Goal: Transaction & Acquisition: Obtain resource

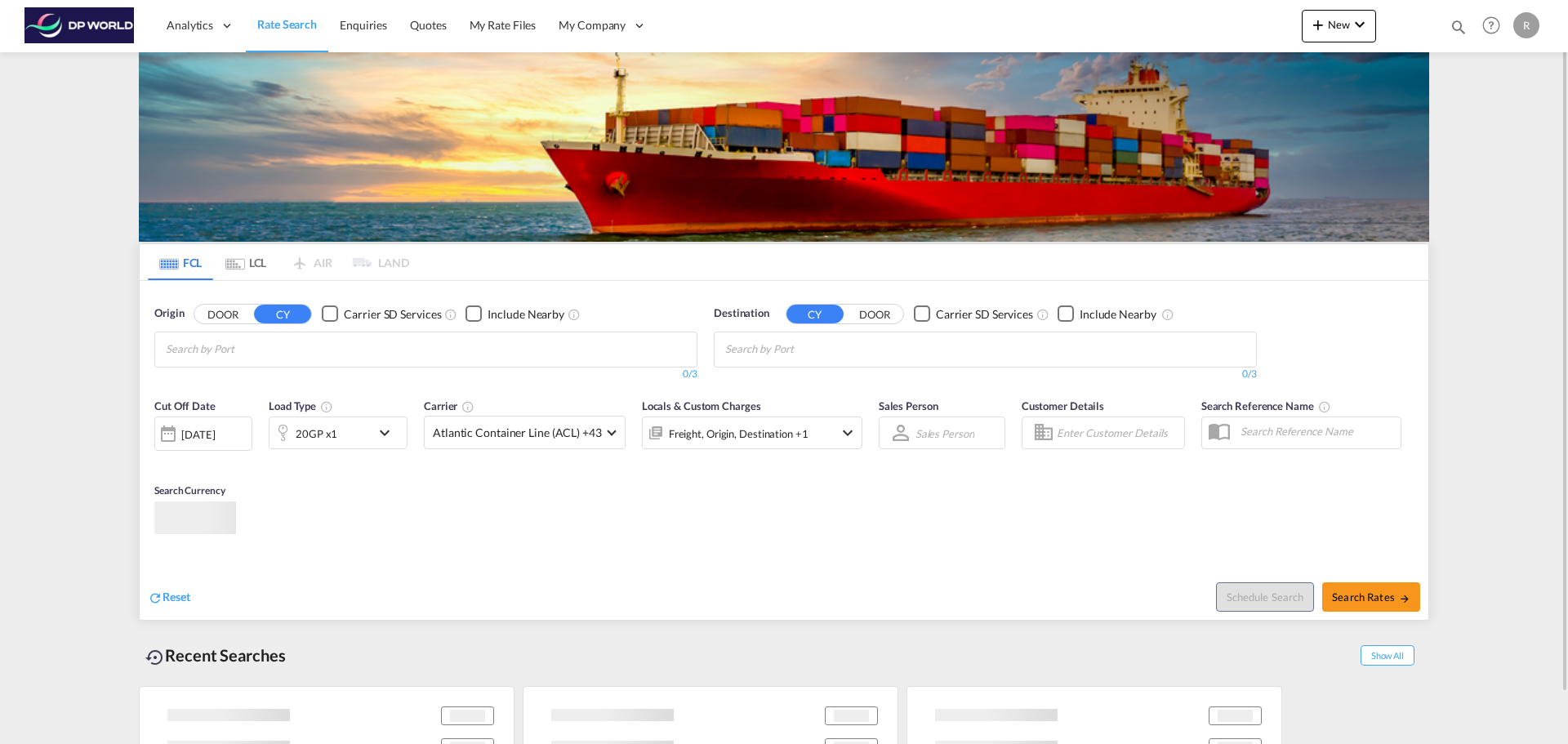
click at [317, 343] on input "Chips input." at bounding box center [244, 349] width 155 height 26
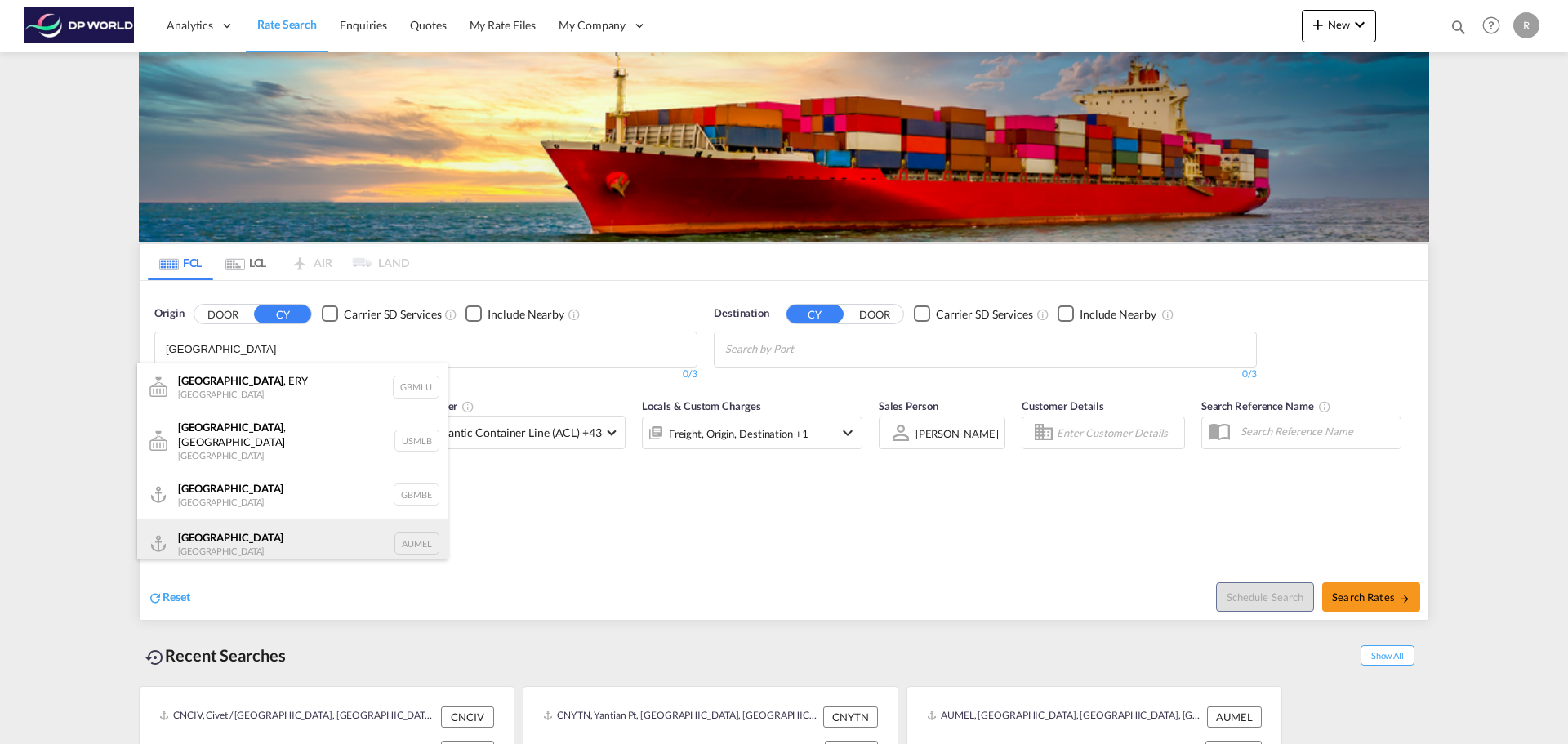
type input "[GEOGRAPHIC_DATA]"
click at [276, 535] on div "[GEOGRAPHIC_DATA] [GEOGRAPHIC_DATA] AUMEL" at bounding box center [292, 543] width 310 height 49
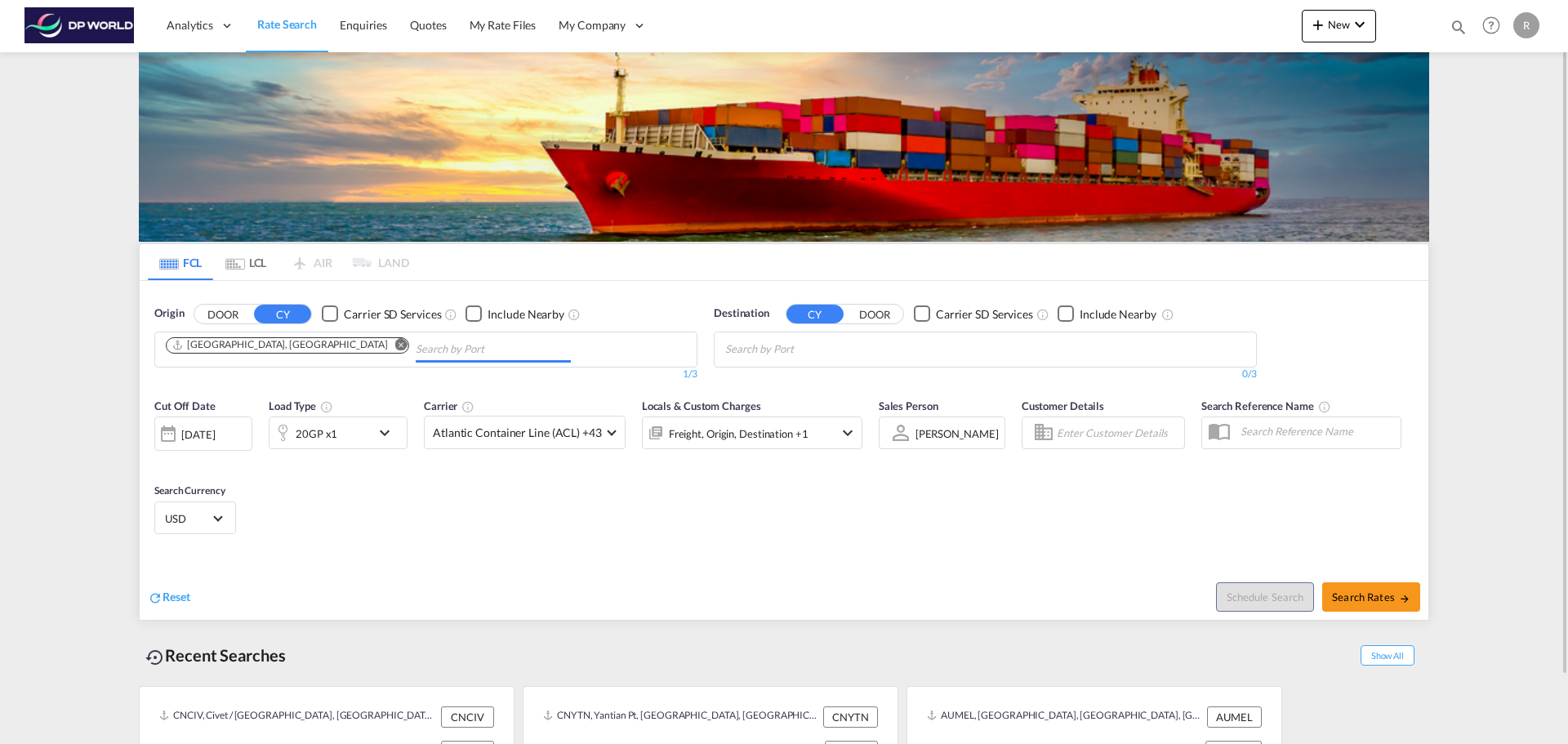
click at [875, 349] on input "Chips input." at bounding box center [803, 349] width 155 height 26
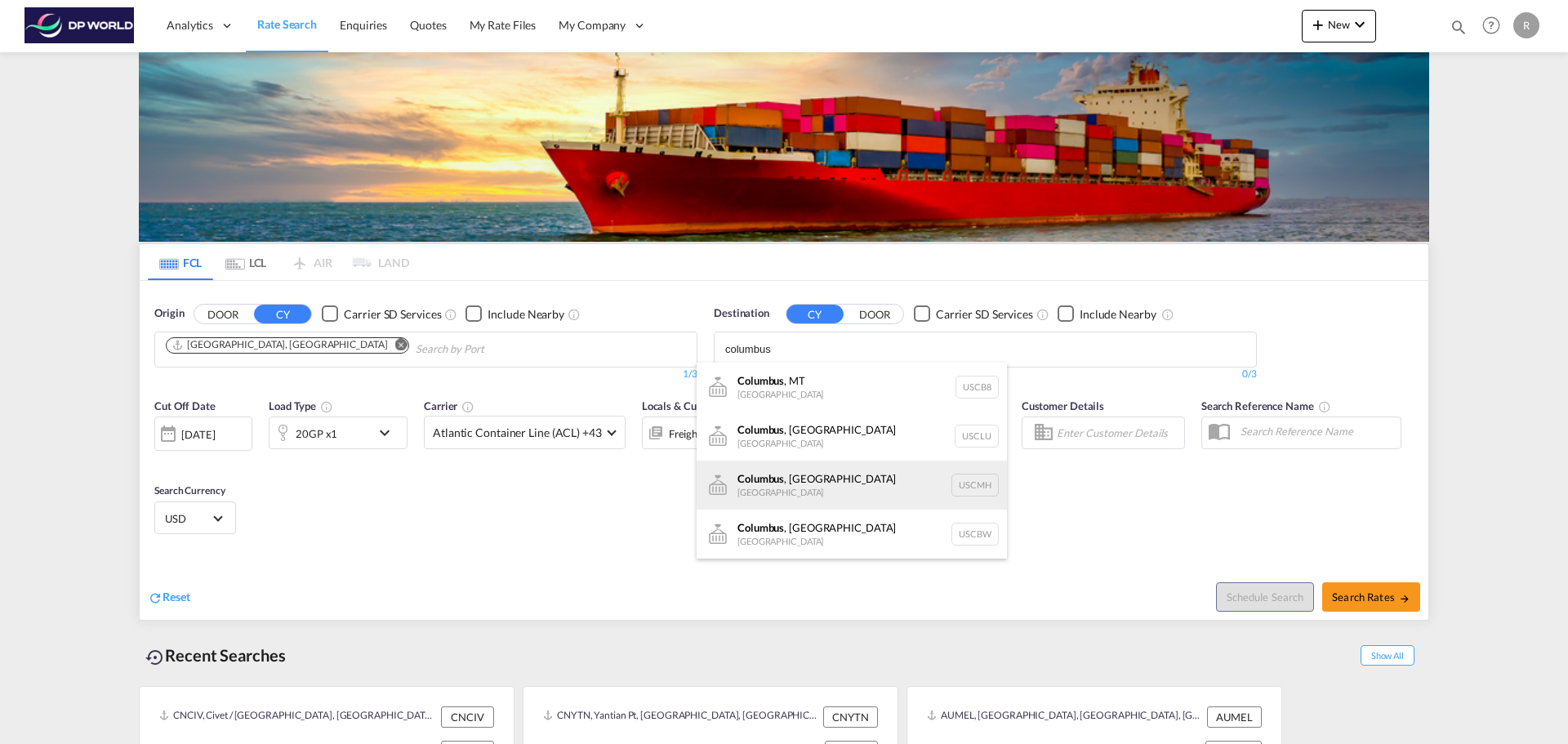
type input "columbus"
click at [885, 477] on div "[GEOGRAPHIC_DATA] , [GEOGRAPHIC_DATA] [GEOGRAPHIC_DATA] USCMH" at bounding box center [851, 485] width 310 height 49
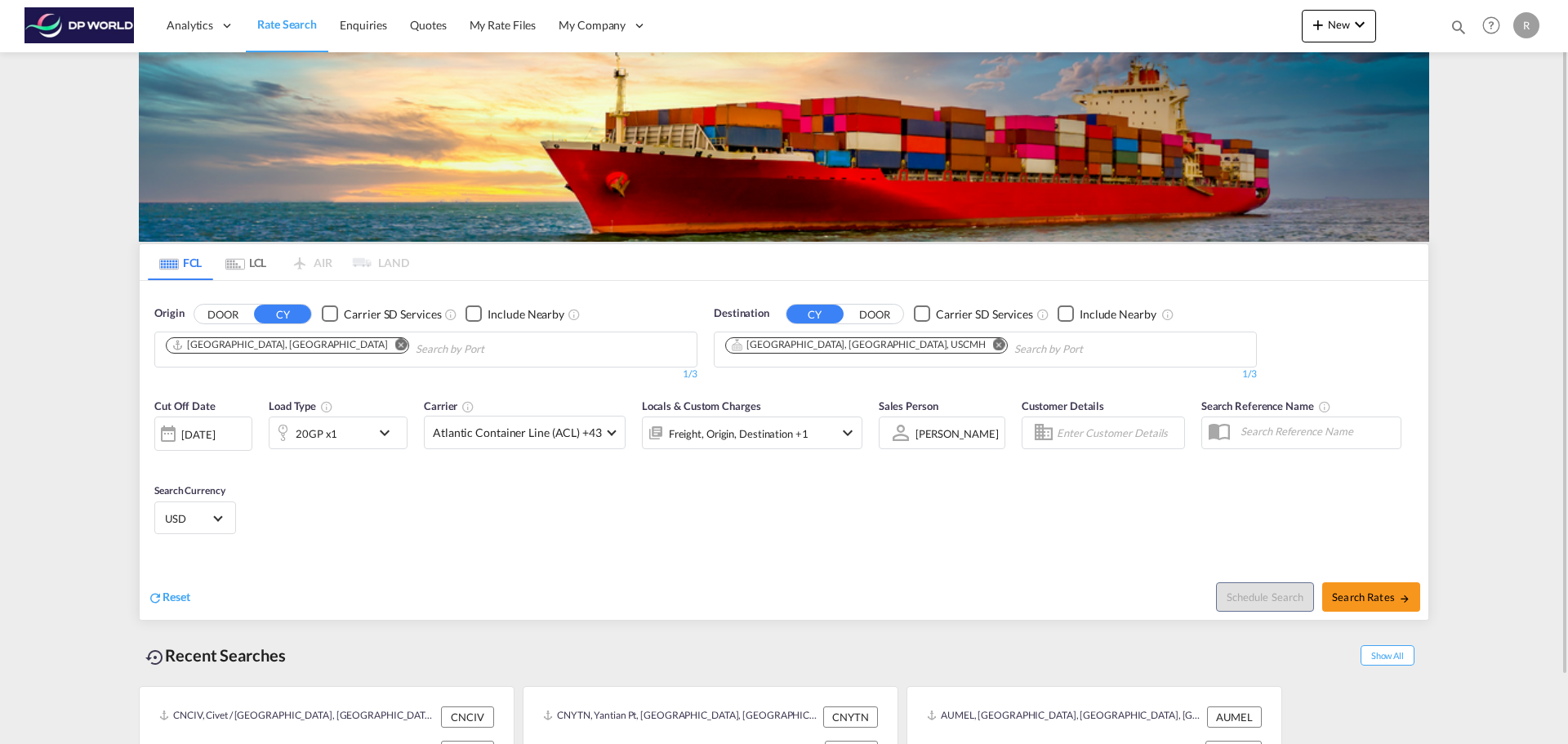
click at [380, 431] on md-icon "icon-chevron-down" at bounding box center [389, 433] width 28 height 20
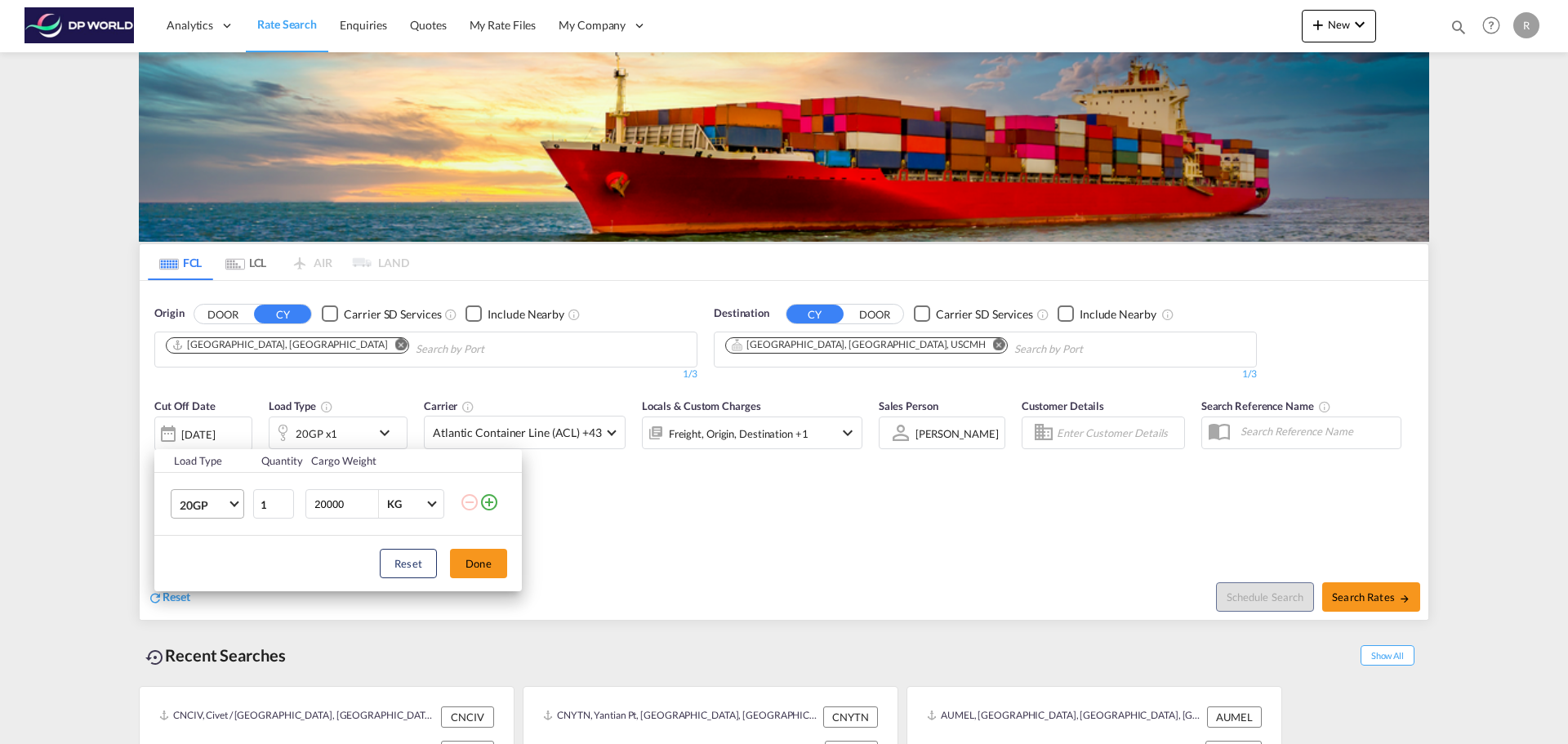
click at [232, 506] on md-select-value "20GP" at bounding box center [210, 504] width 65 height 28
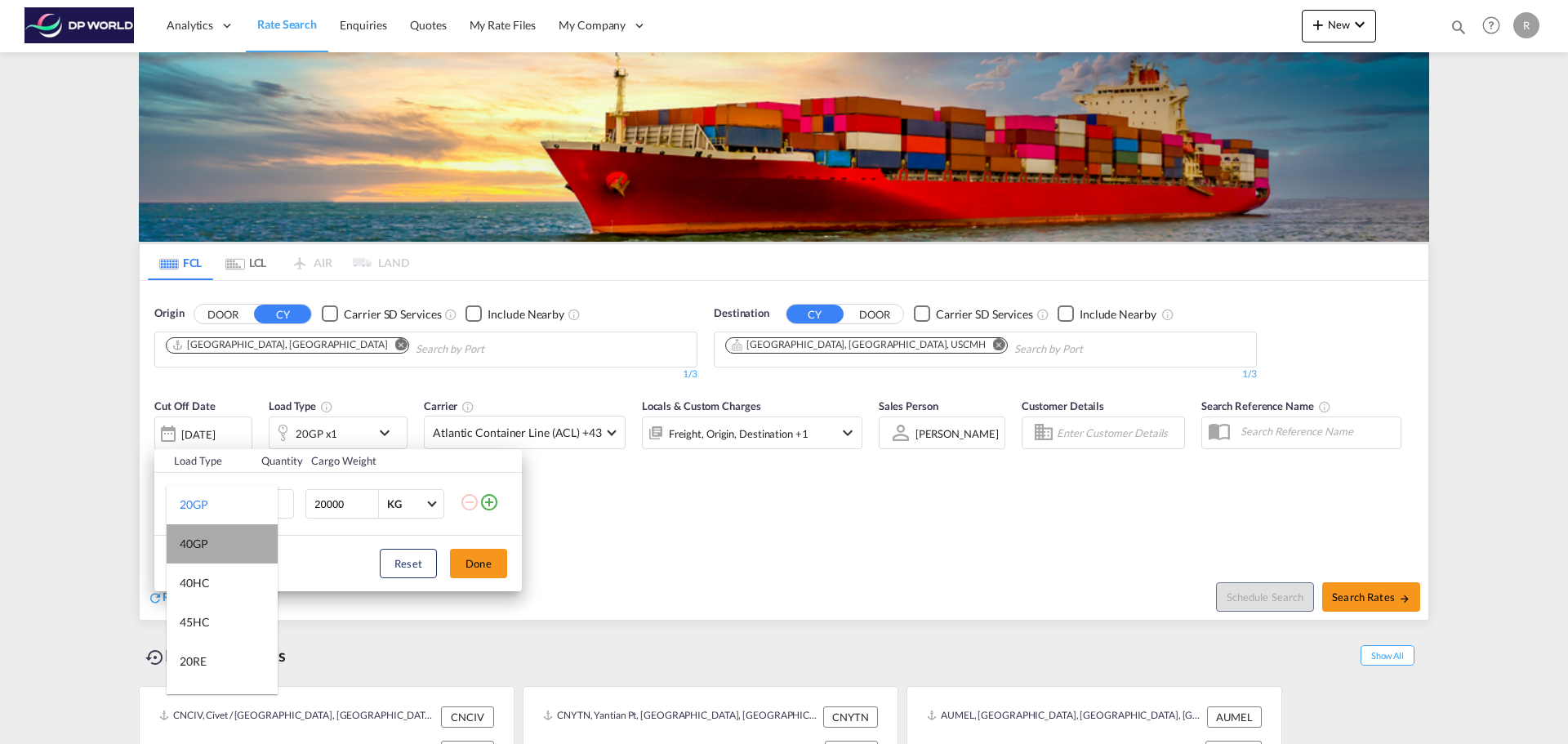
click at [225, 533] on md-option "40GP" at bounding box center [223, 543] width 111 height 39
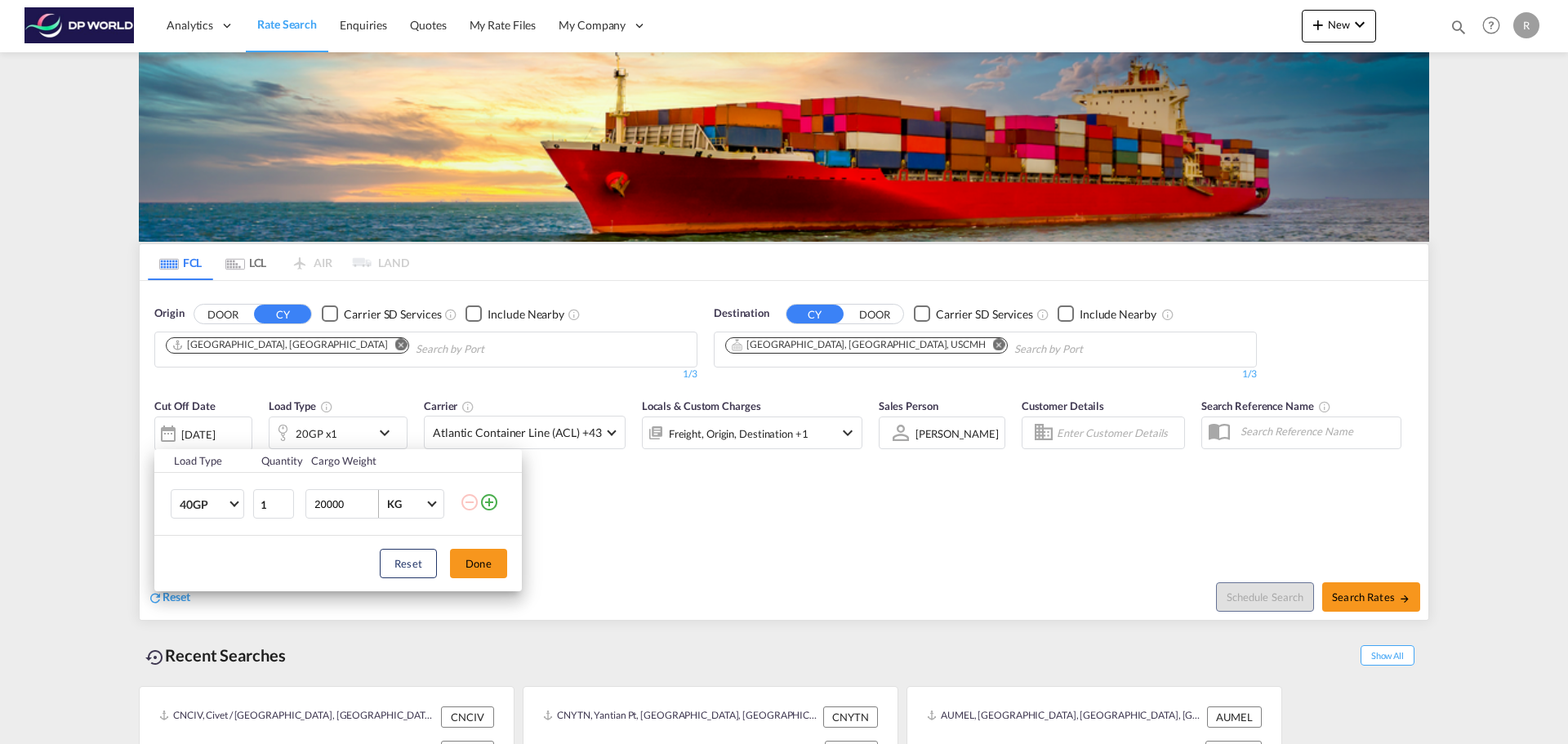
click at [415, 501] on span "KG" at bounding box center [405, 503] width 37 height 15
click at [418, 502] on md-option "KG" at bounding box center [430, 504] width 111 height 39
drag, startPoint x: 351, startPoint y: 504, endPoint x: 299, endPoint y: 521, distance: 54.7
click at [299, 521] on tr "40GP 1 20000 KG" at bounding box center [338, 504] width 368 height 63
type input "18000"
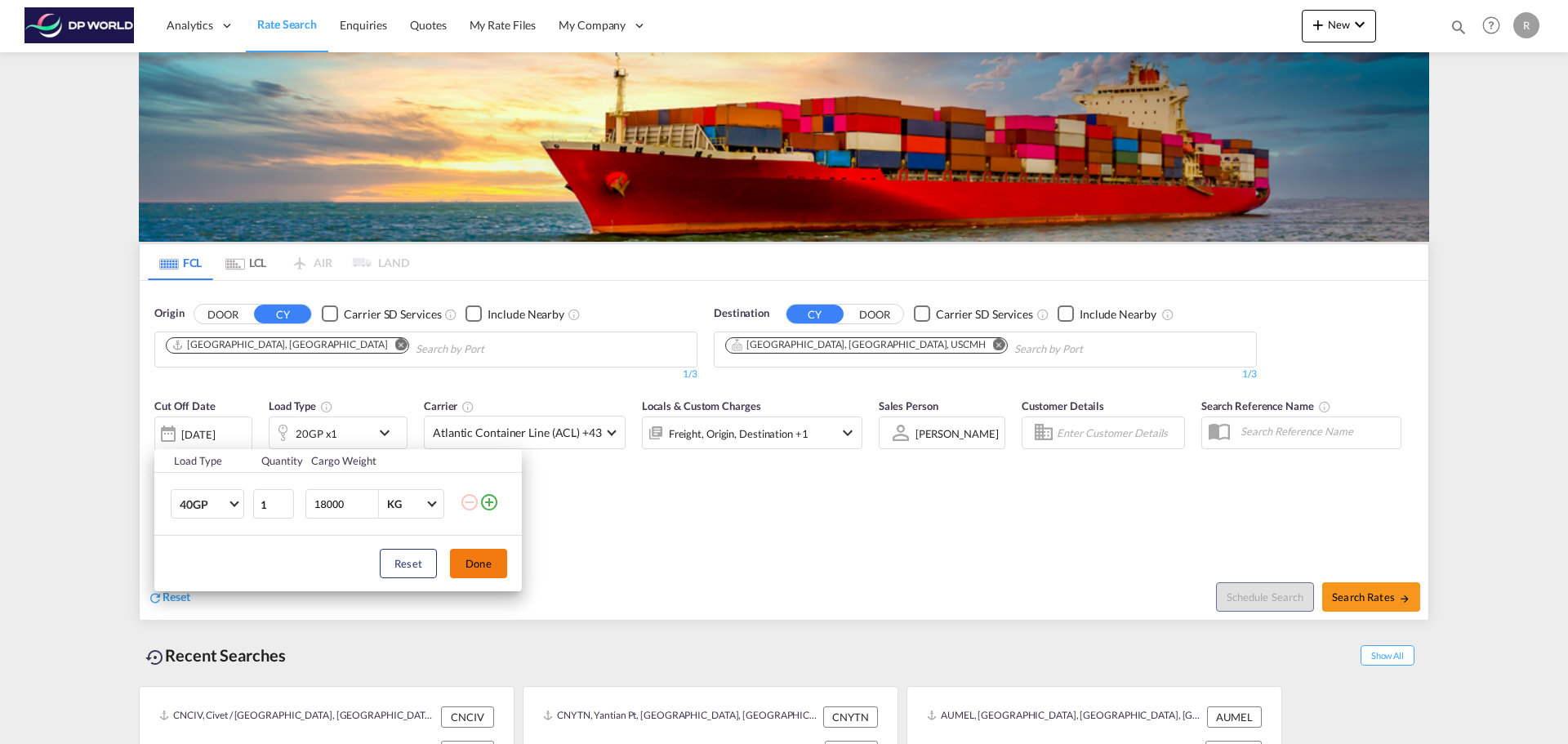
click at [492, 561] on button "Done" at bounding box center [479, 563] width 57 height 30
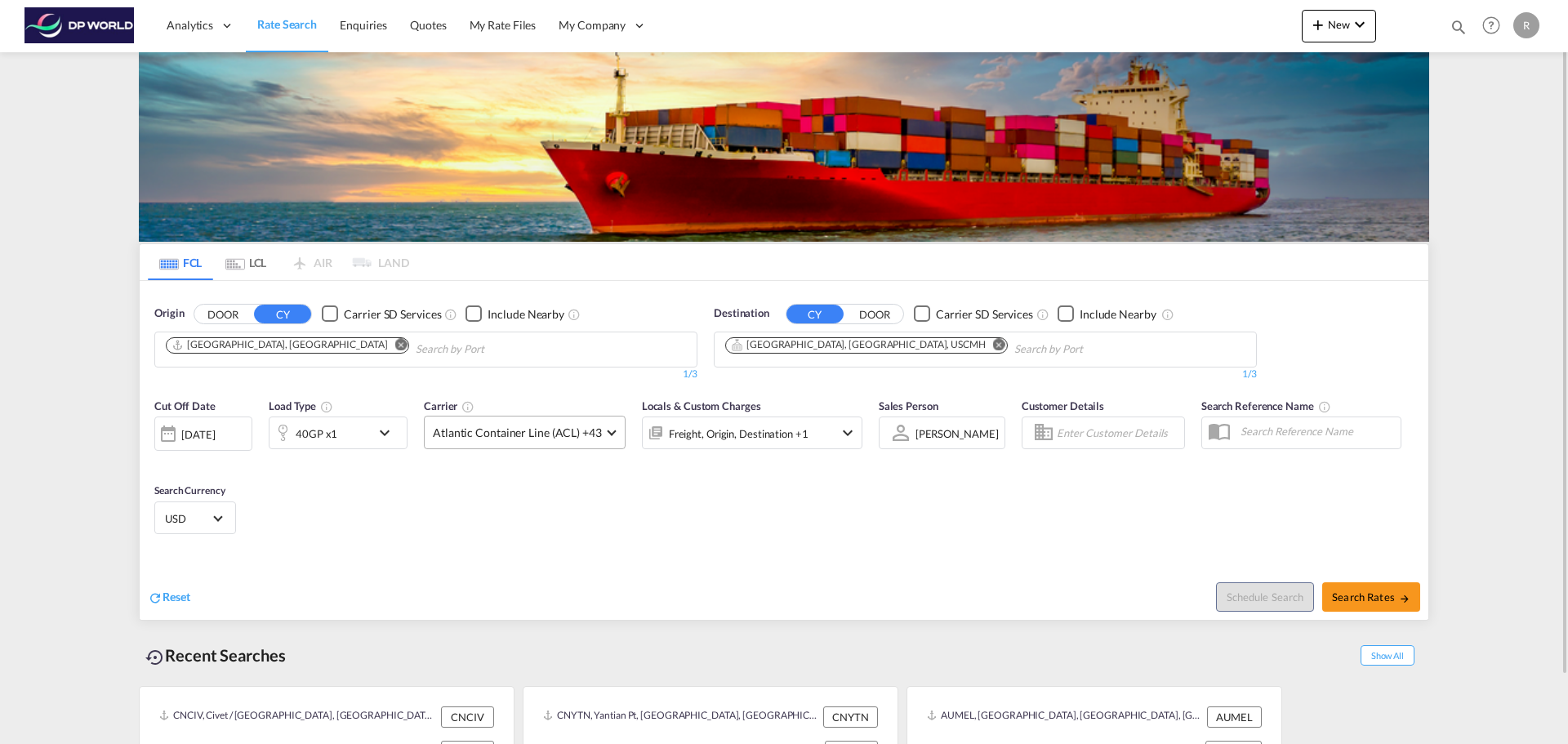
click at [612, 424] on md-select-value "Atlantic Container Line (ACL) +43" at bounding box center [524, 432] width 200 height 32
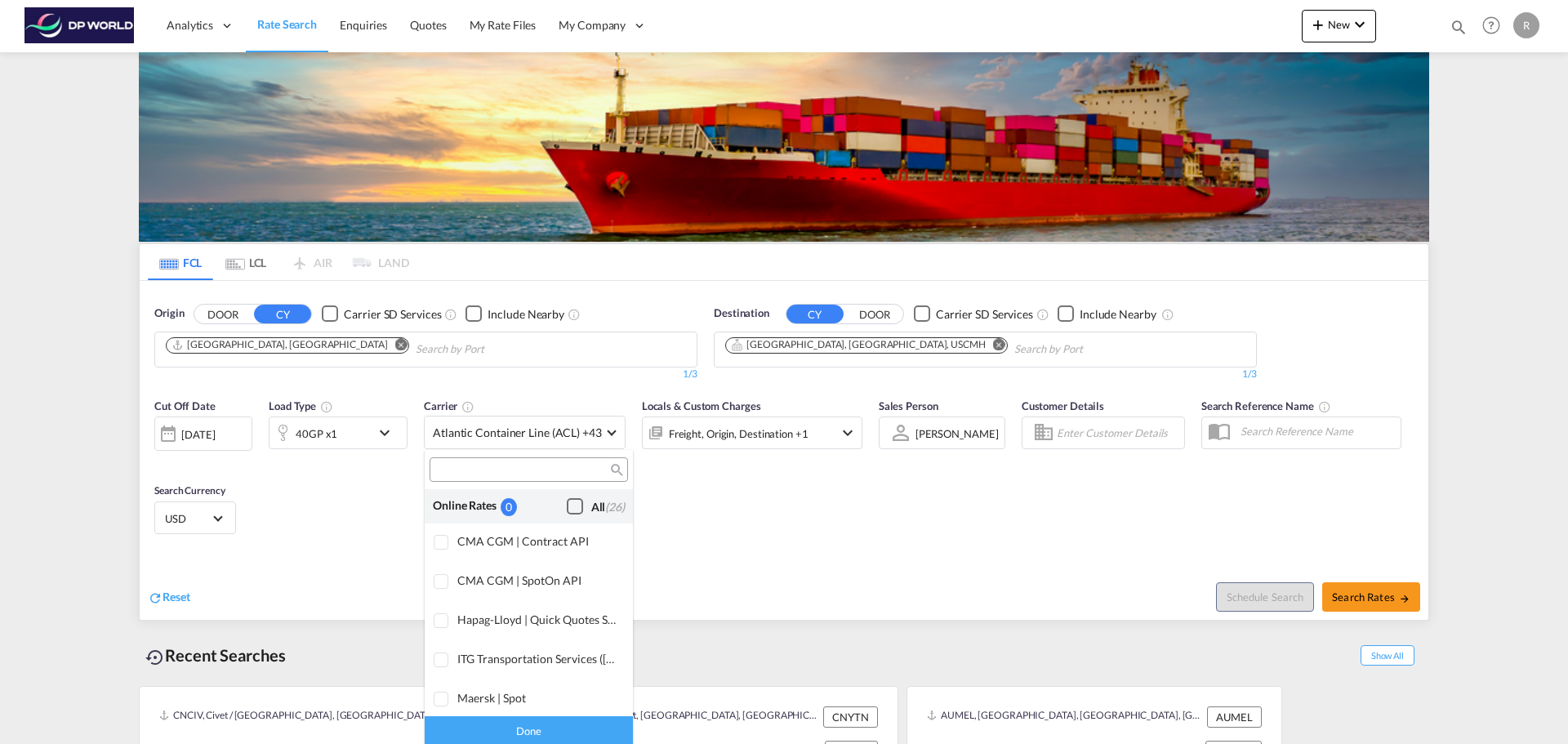
click at [568, 504] on div "Checkbox No Ink" at bounding box center [575, 506] width 17 height 17
click at [1011, 510] on md-backdrop at bounding box center [784, 372] width 1568 height 744
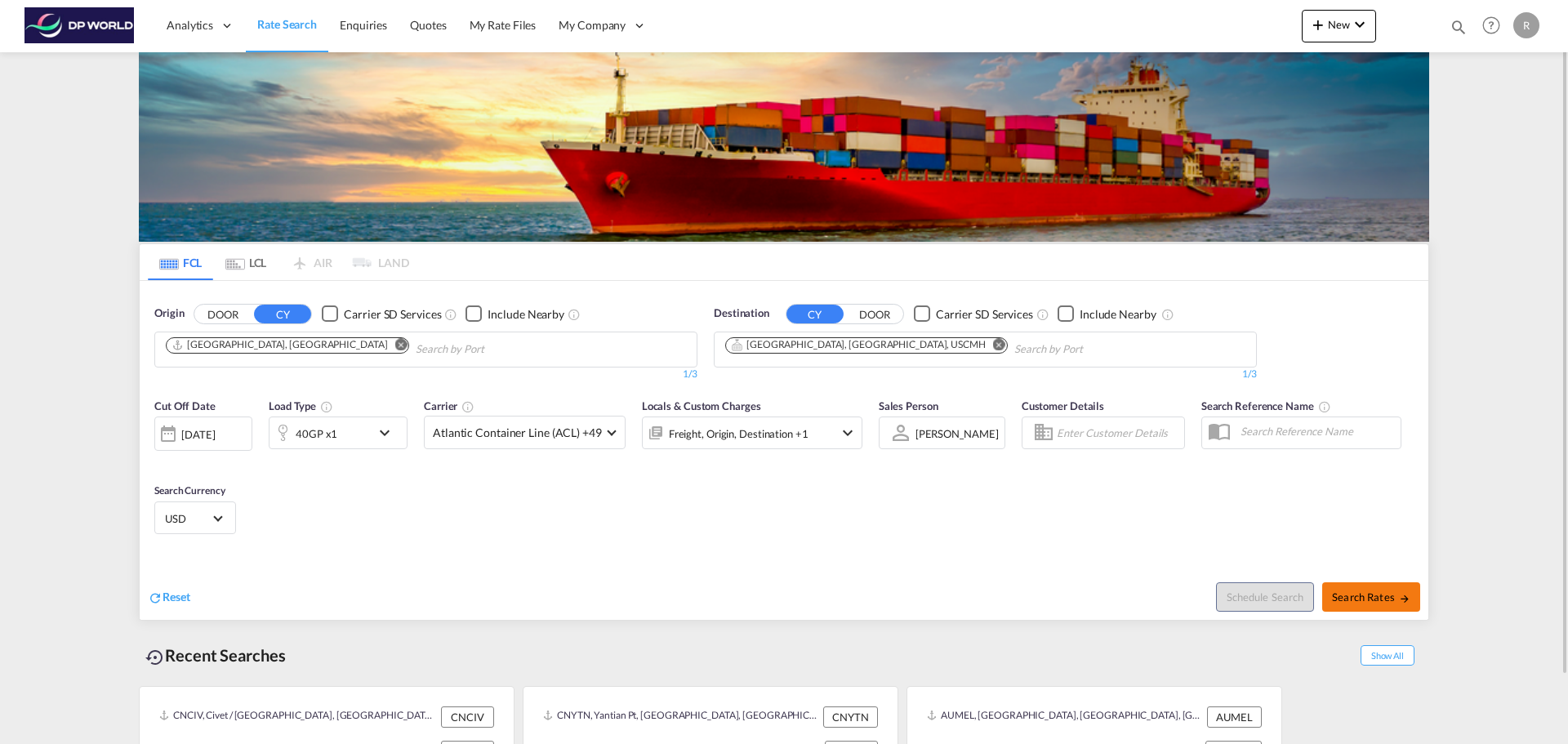
click at [1364, 588] on button "Search Rates" at bounding box center [1371, 597] width 98 height 30
type input "AUMEL to USCMH / 8 Oct 2025"
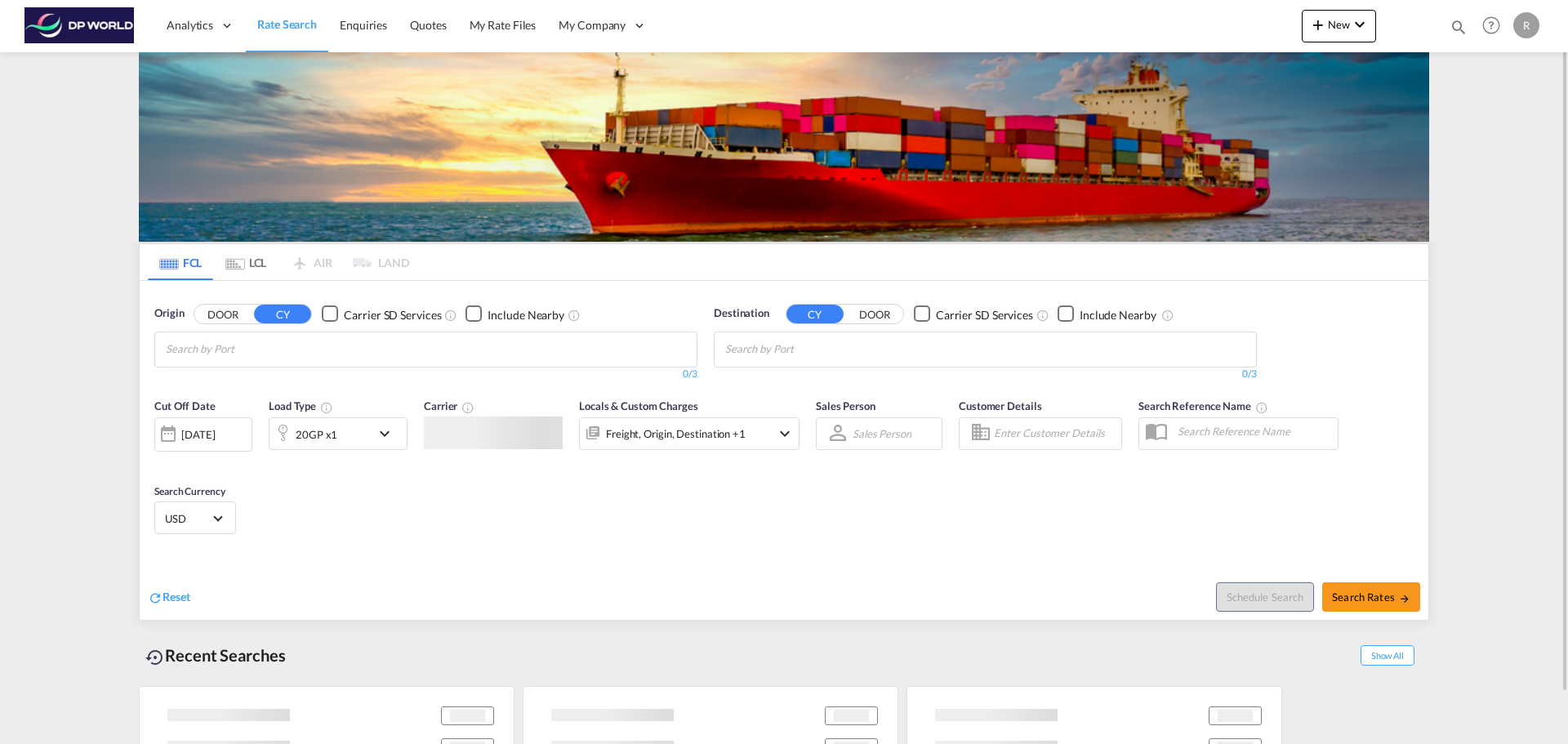
click at [424, 338] on md-chips at bounding box center [425, 349] width 542 height 34
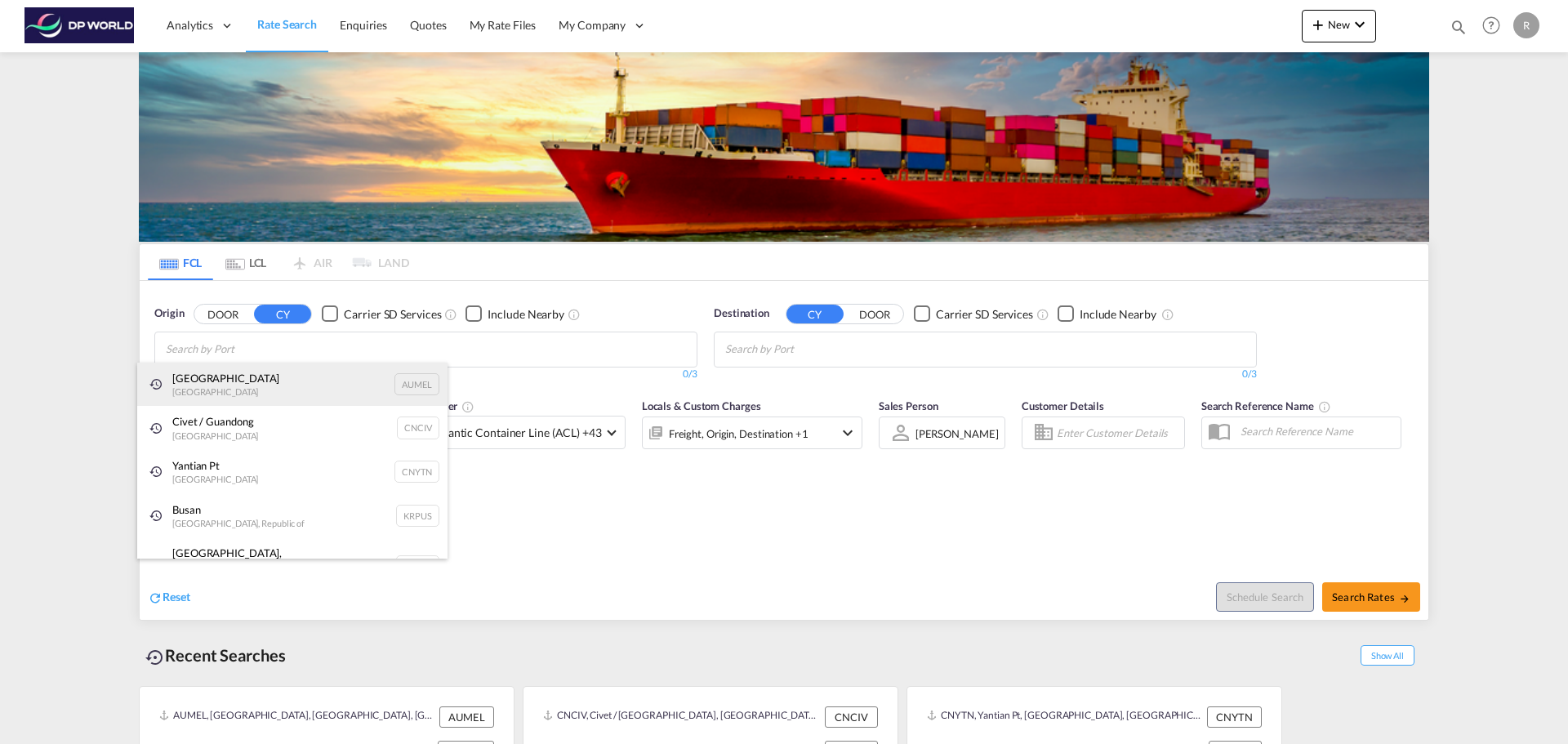
click at [248, 369] on div "[GEOGRAPHIC_DATA] [GEOGRAPHIC_DATA] AUMEL" at bounding box center [292, 384] width 310 height 44
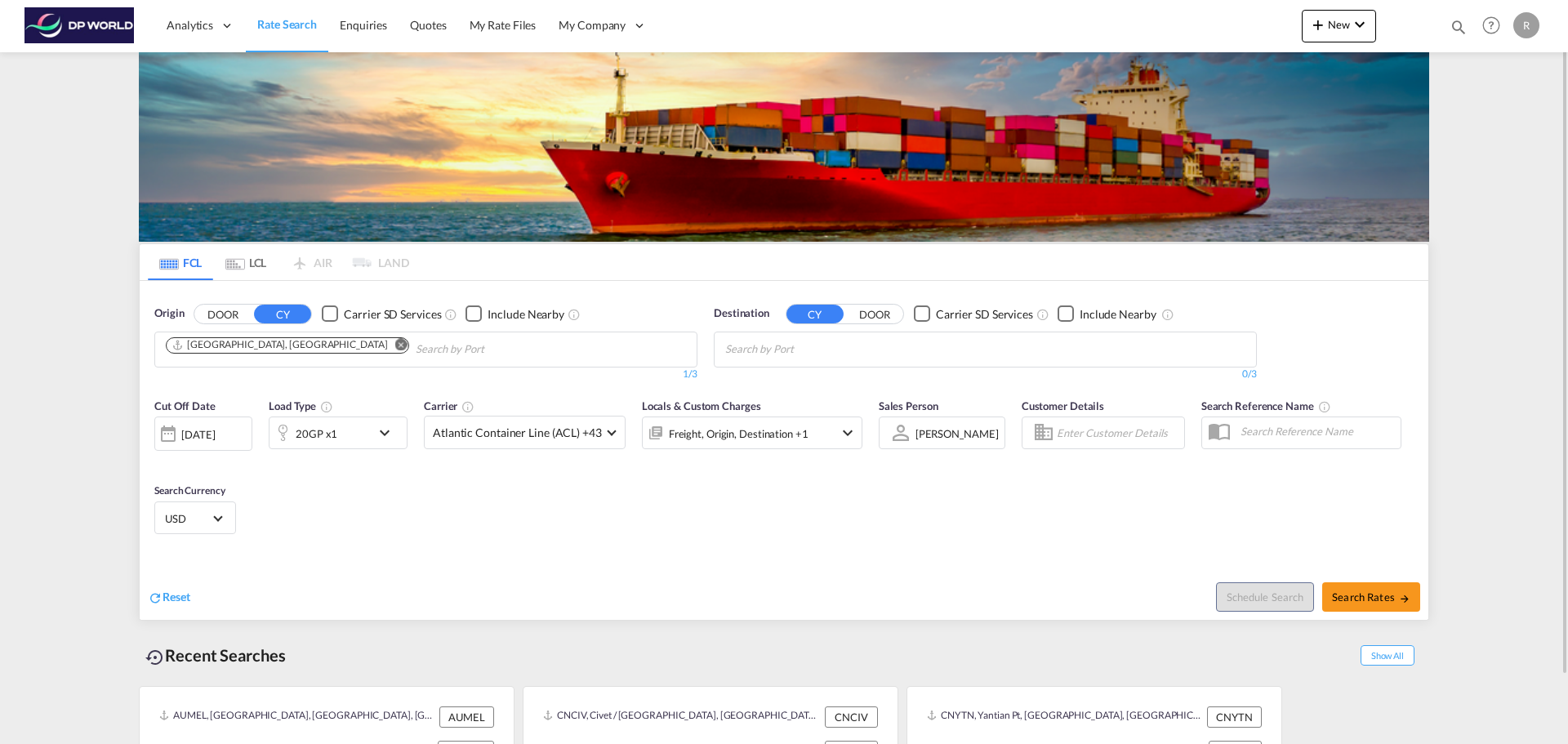
click at [811, 347] on input "Chips input." at bounding box center [803, 349] width 155 height 26
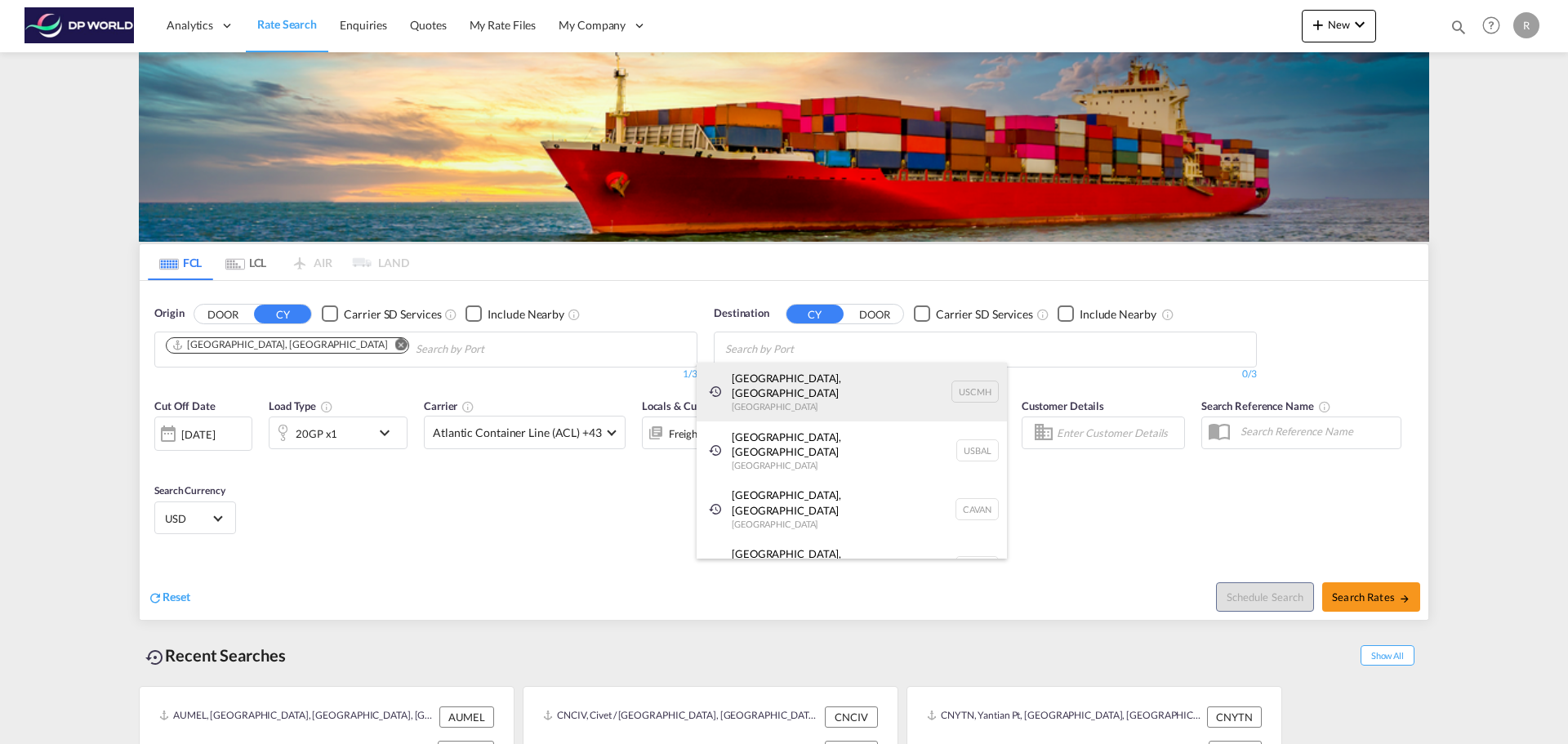
click at [798, 372] on div "[GEOGRAPHIC_DATA], [GEOGRAPHIC_DATA] [GEOGRAPHIC_DATA] USCMH" at bounding box center [851, 392] width 310 height 59
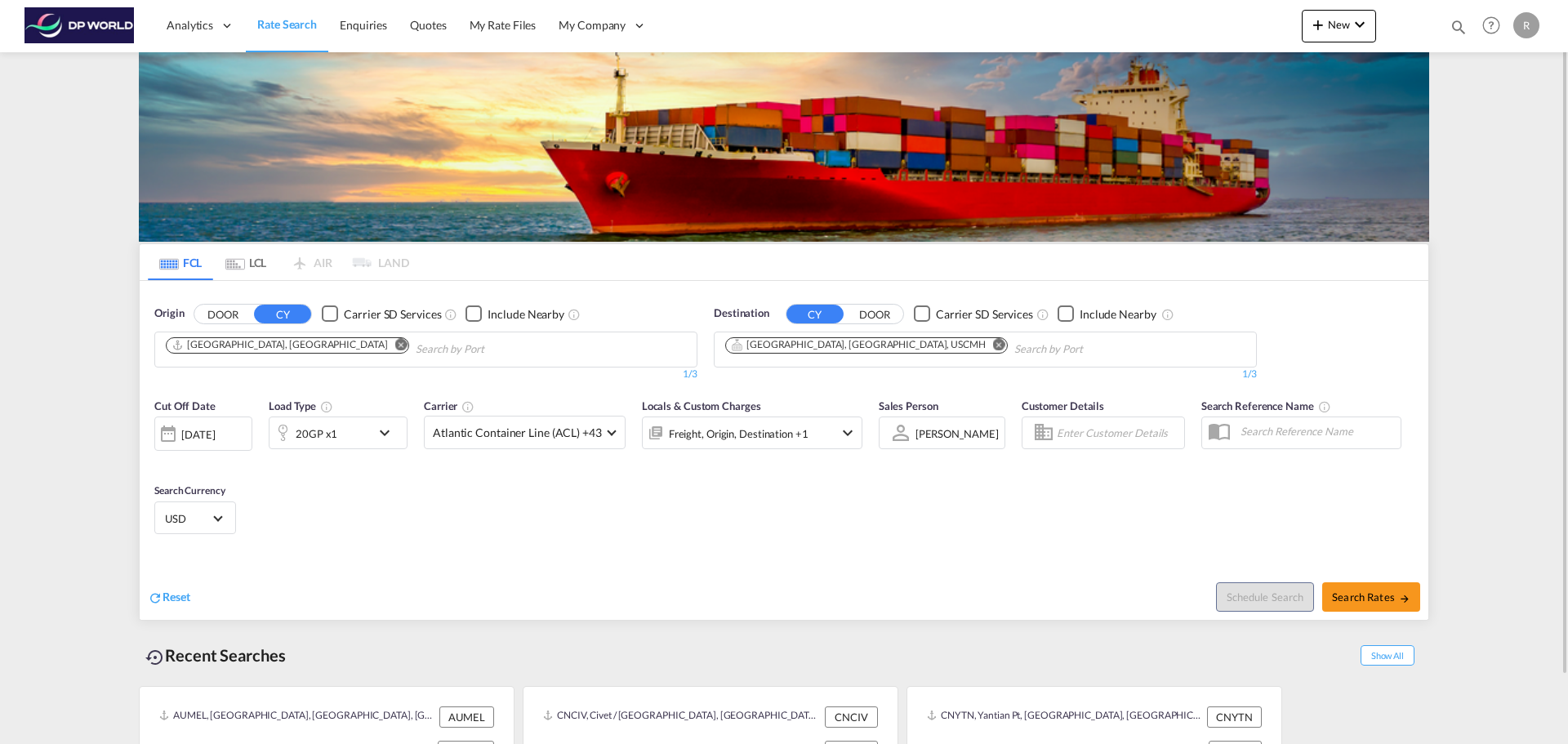
click at [381, 435] on md-icon "icon-chevron-down" at bounding box center [389, 433] width 28 height 20
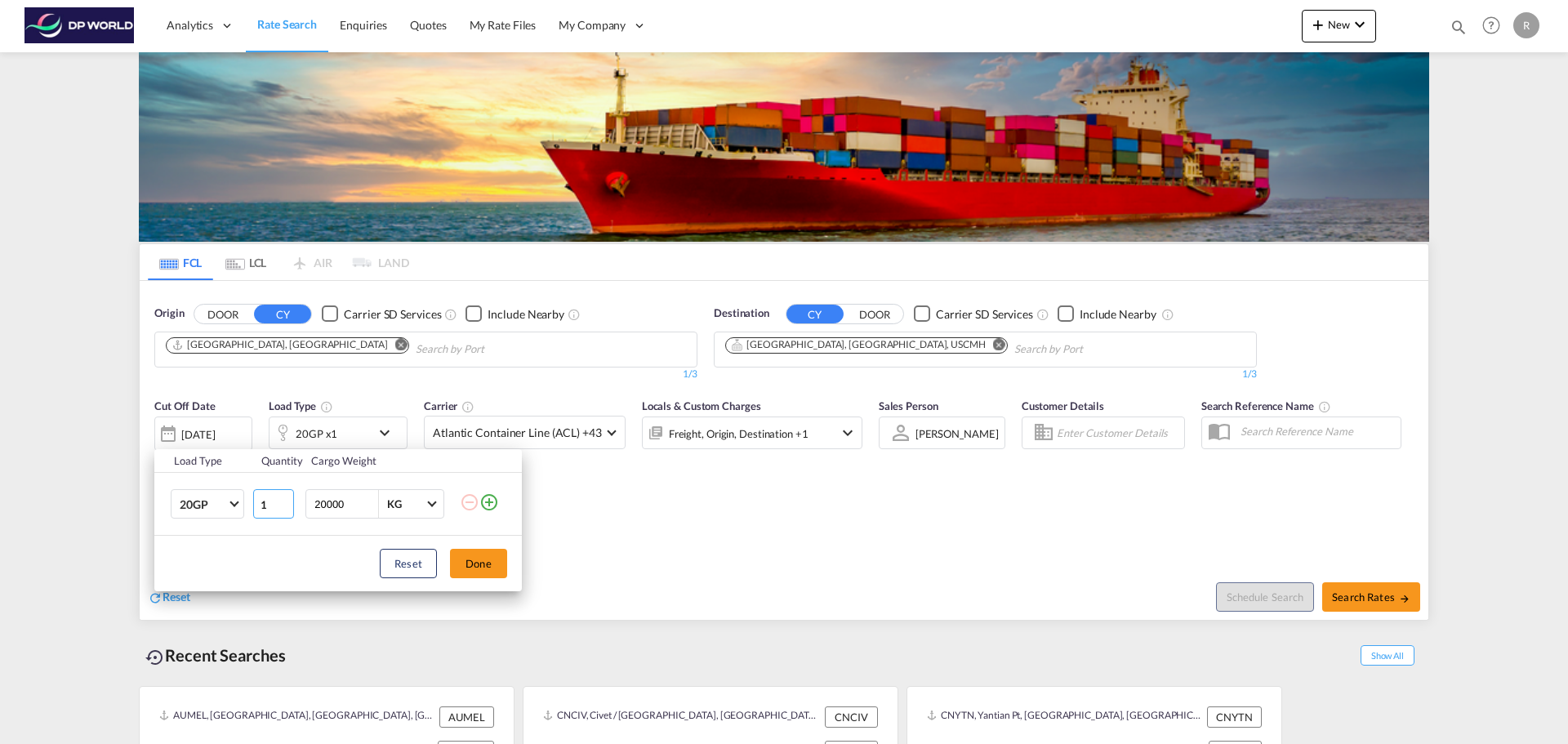
click at [255, 498] on input "1" at bounding box center [273, 504] width 41 height 30
click at [226, 502] on span "20GP" at bounding box center [204, 505] width 47 height 17
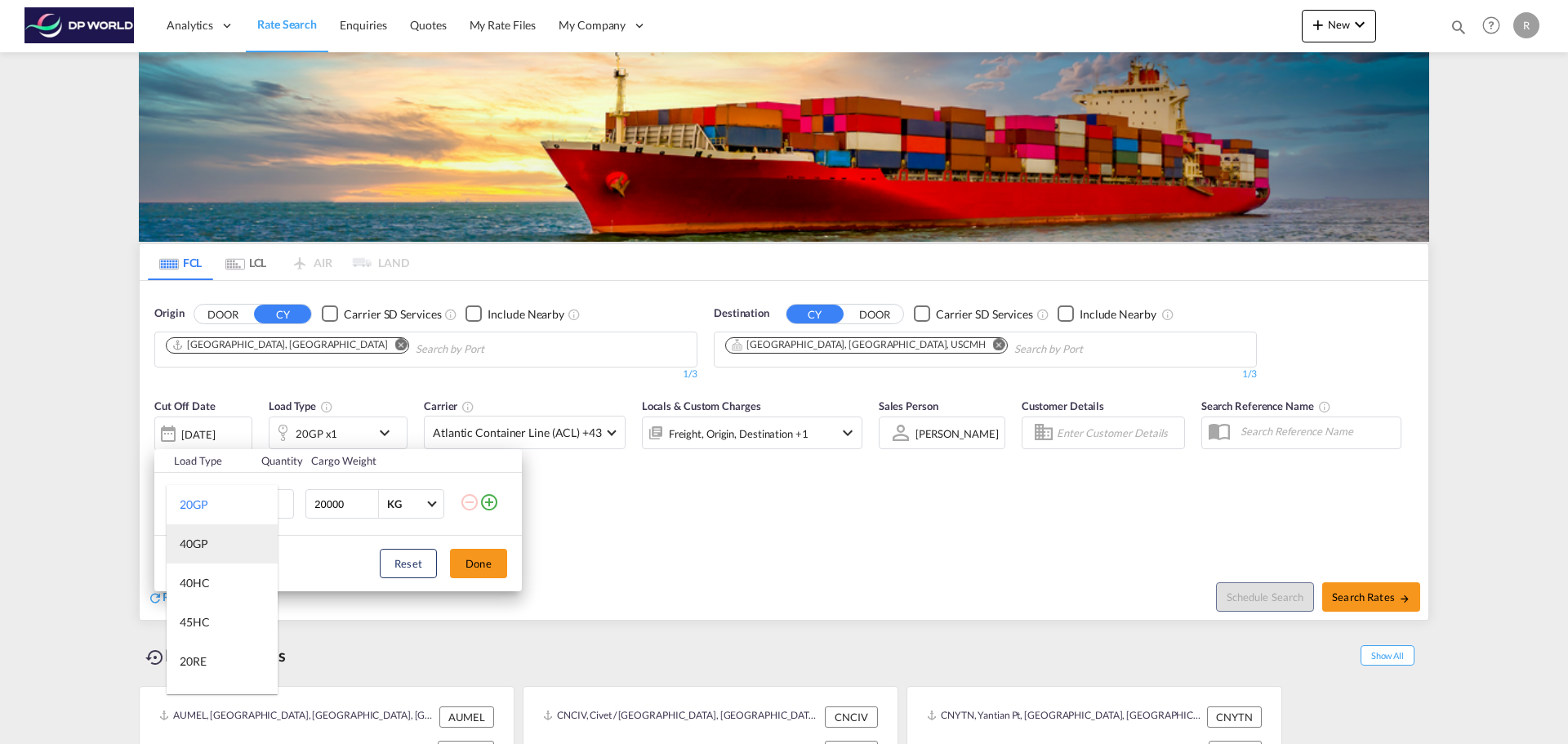
click at [227, 540] on md-option "40GP" at bounding box center [223, 543] width 111 height 39
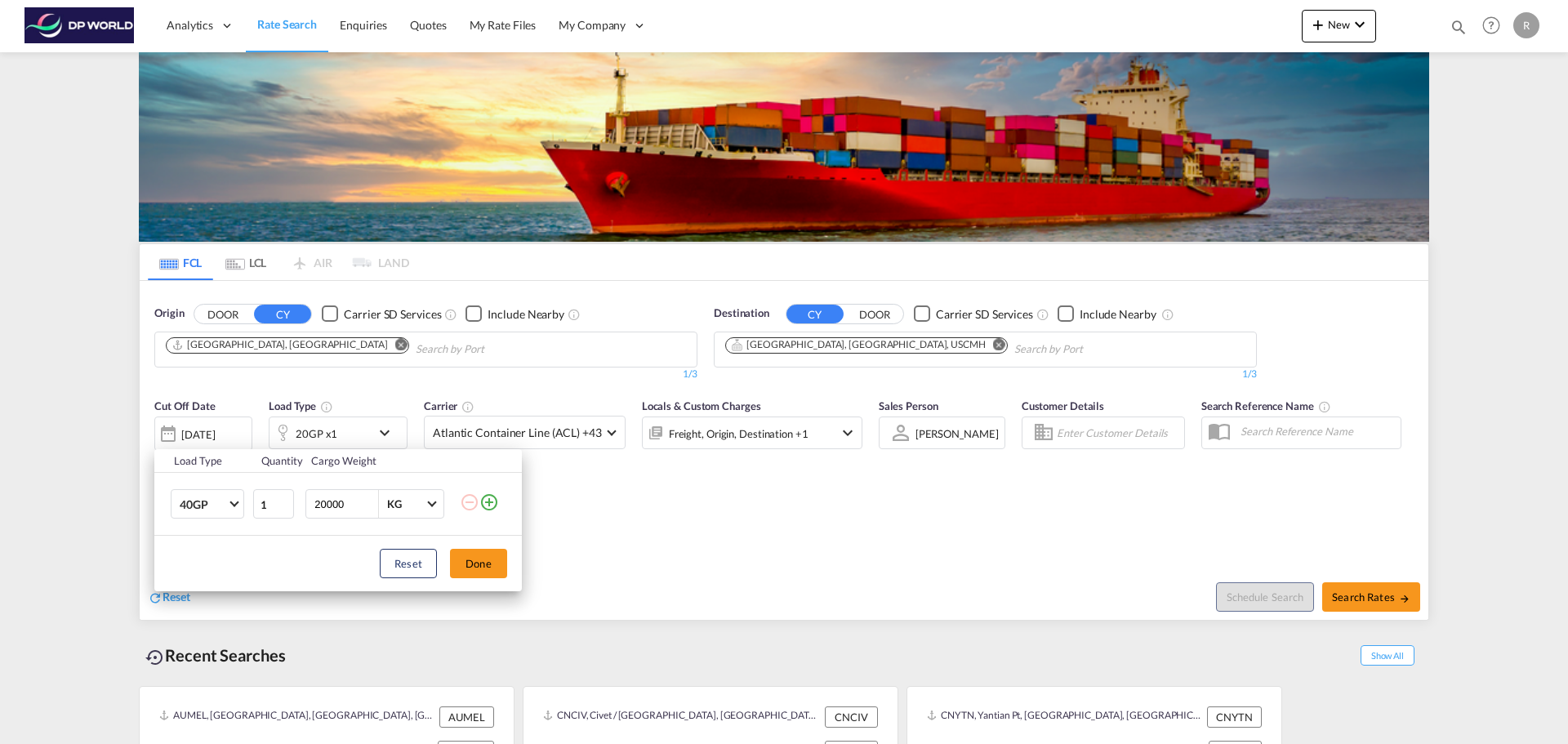
drag, startPoint x: 348, startPoint y: 505, endPoint x: 297, endPoint y: 496, distance: 51.8
click at [297, 496] on tr "40GP 1 20000 KG KG" at bounding box center [338, 504] width 368 height 63
type input "18000"
click at [491, 561] on button "Done" at bounding box center [479, 563] width 57 height 30
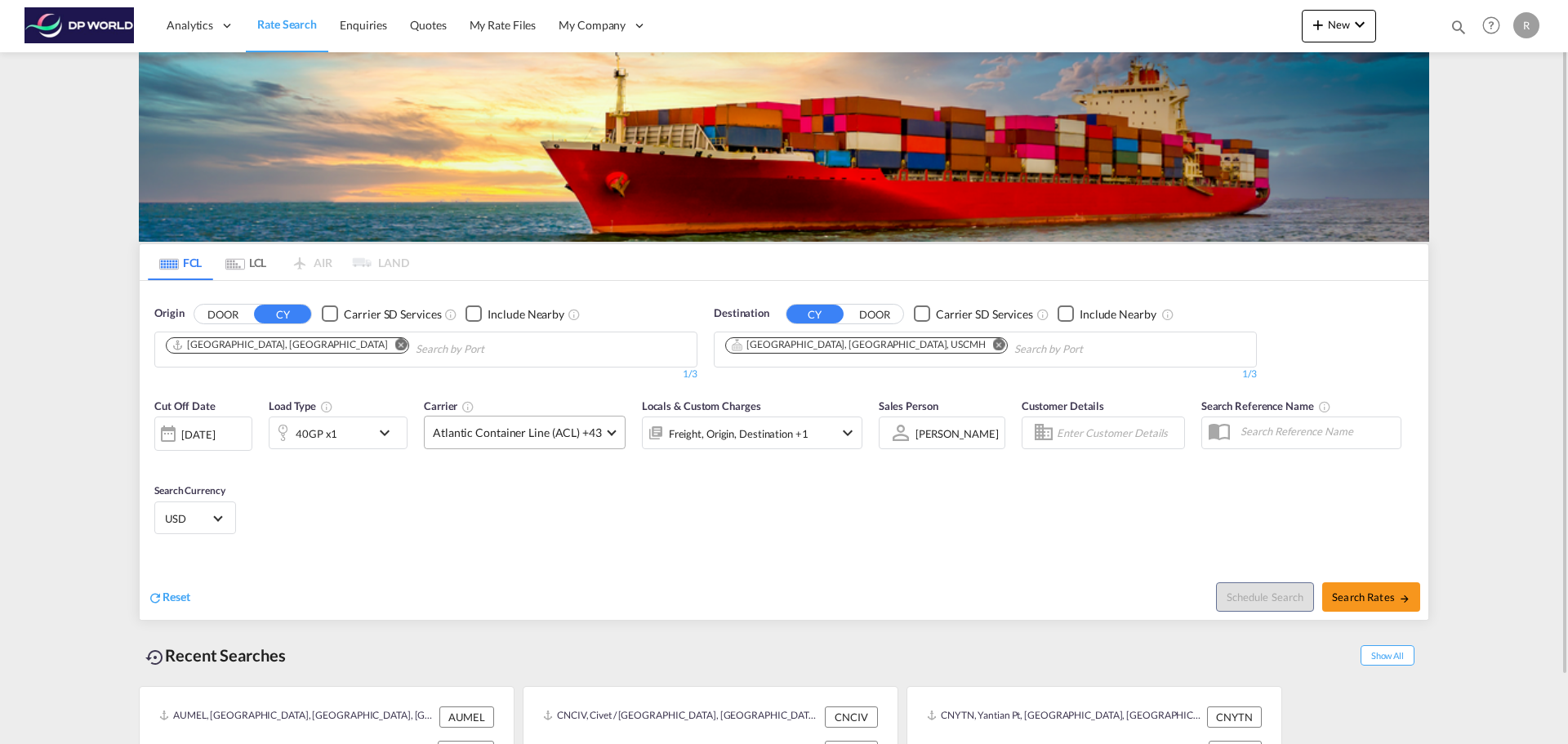
click at [561, 434] on span "Atlantic Container Line (ACL) +43" at bounding box center [517, 432] width 169 height 17
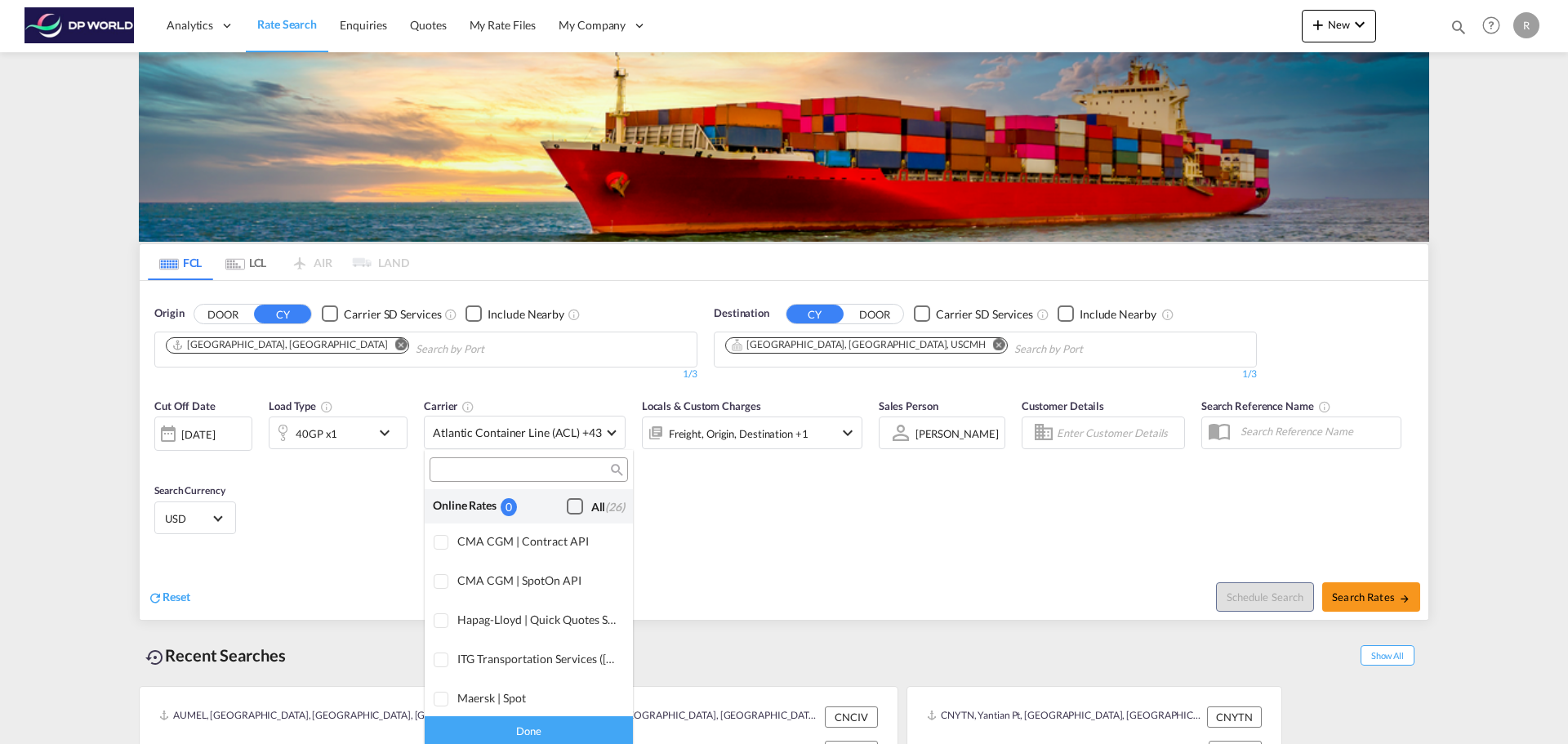
click at [583, 495] on div "Online Rates 0 All (26)" at bounding box center [529, 506] width 209 height 34
click at [591, 500] on div "All (26)" at bounding box center [608, 507] width 34 height 17
click at [346, 466] on md-backdrop at bounding box center [784, 372] width 1568 height 744
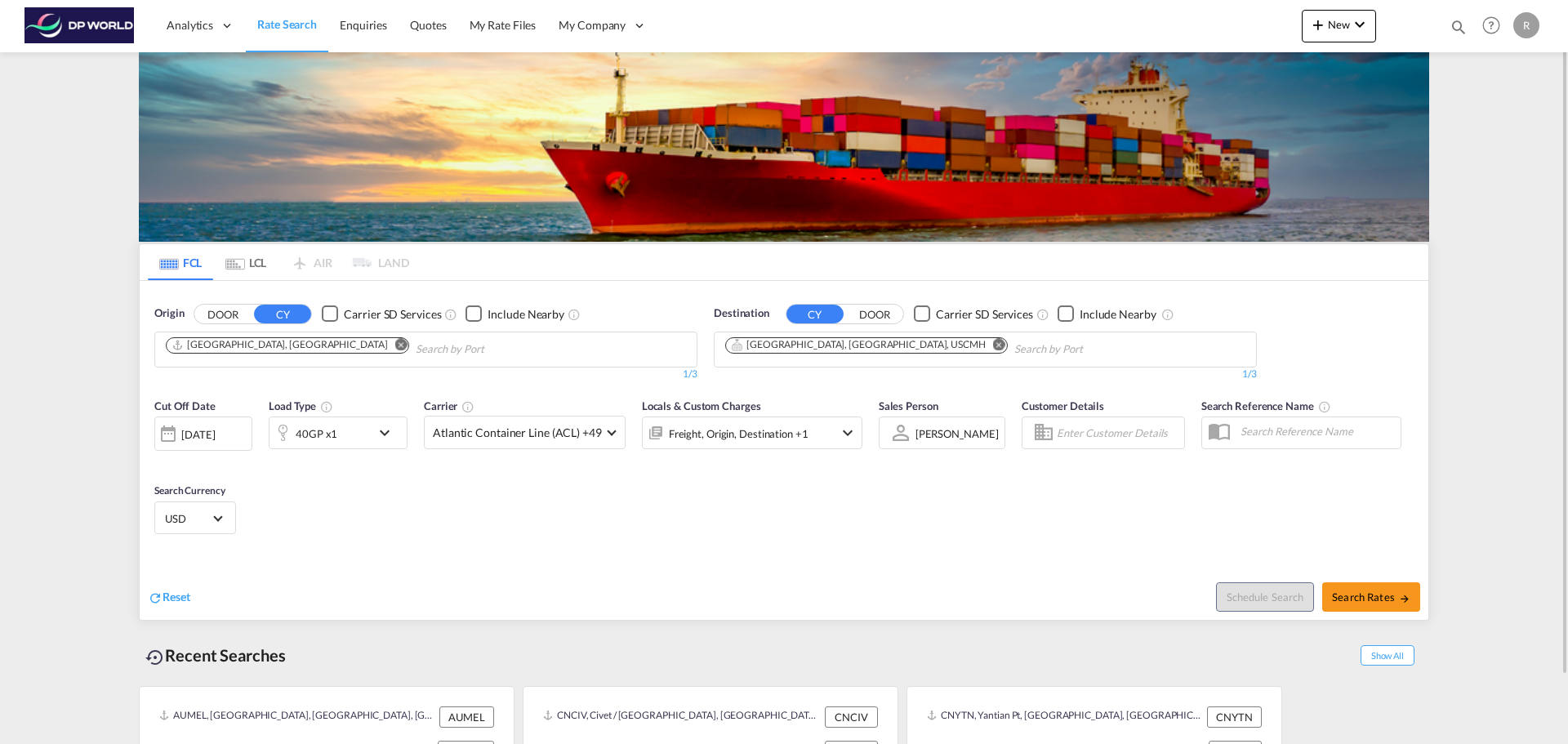
click at [250, 432] on div "[DATE]" at bounding box center [204, 433] width 98 height 34
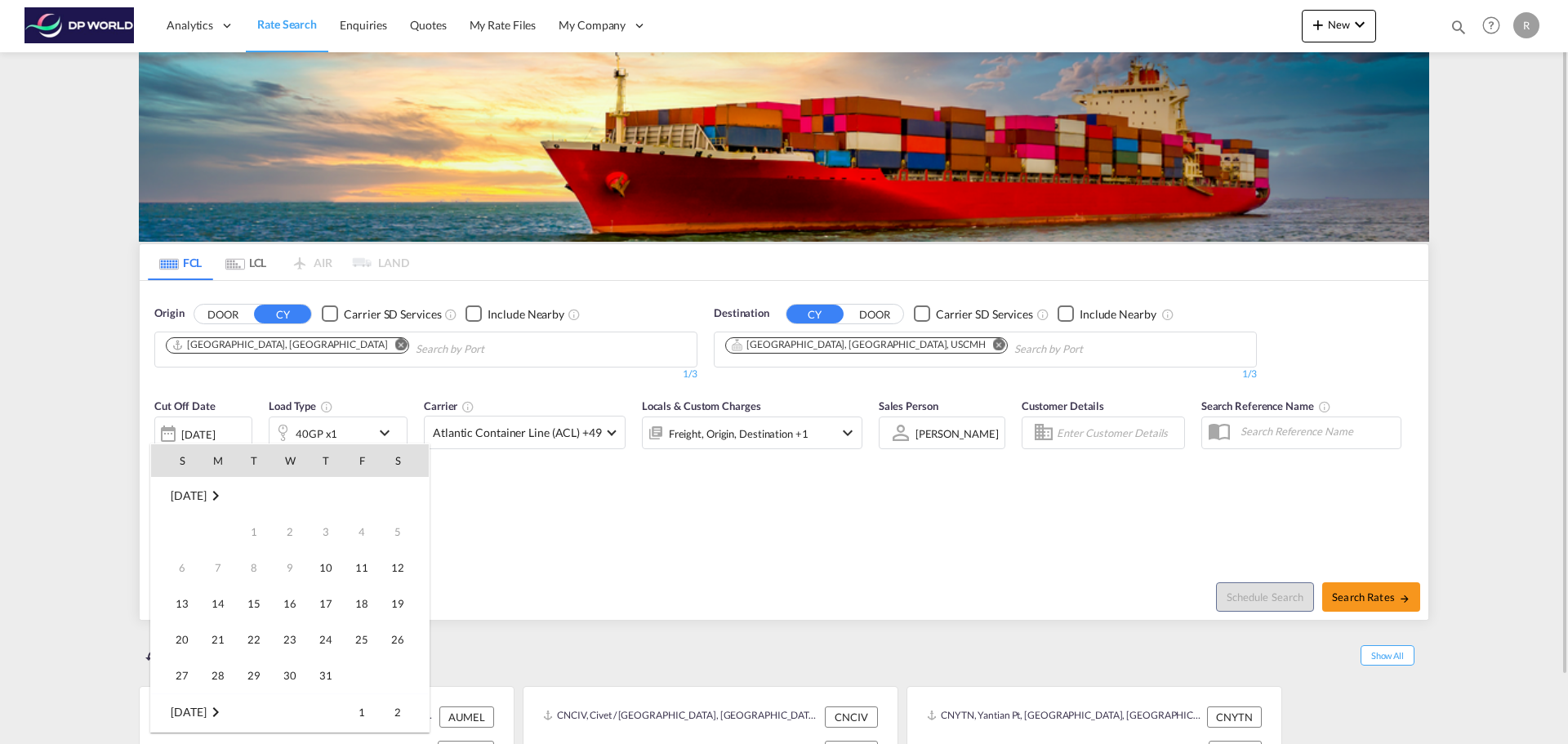
scroll to position [649, 0]
click at [265, 572] on span "14" at bounding box center [254, 568] width 33 height 33
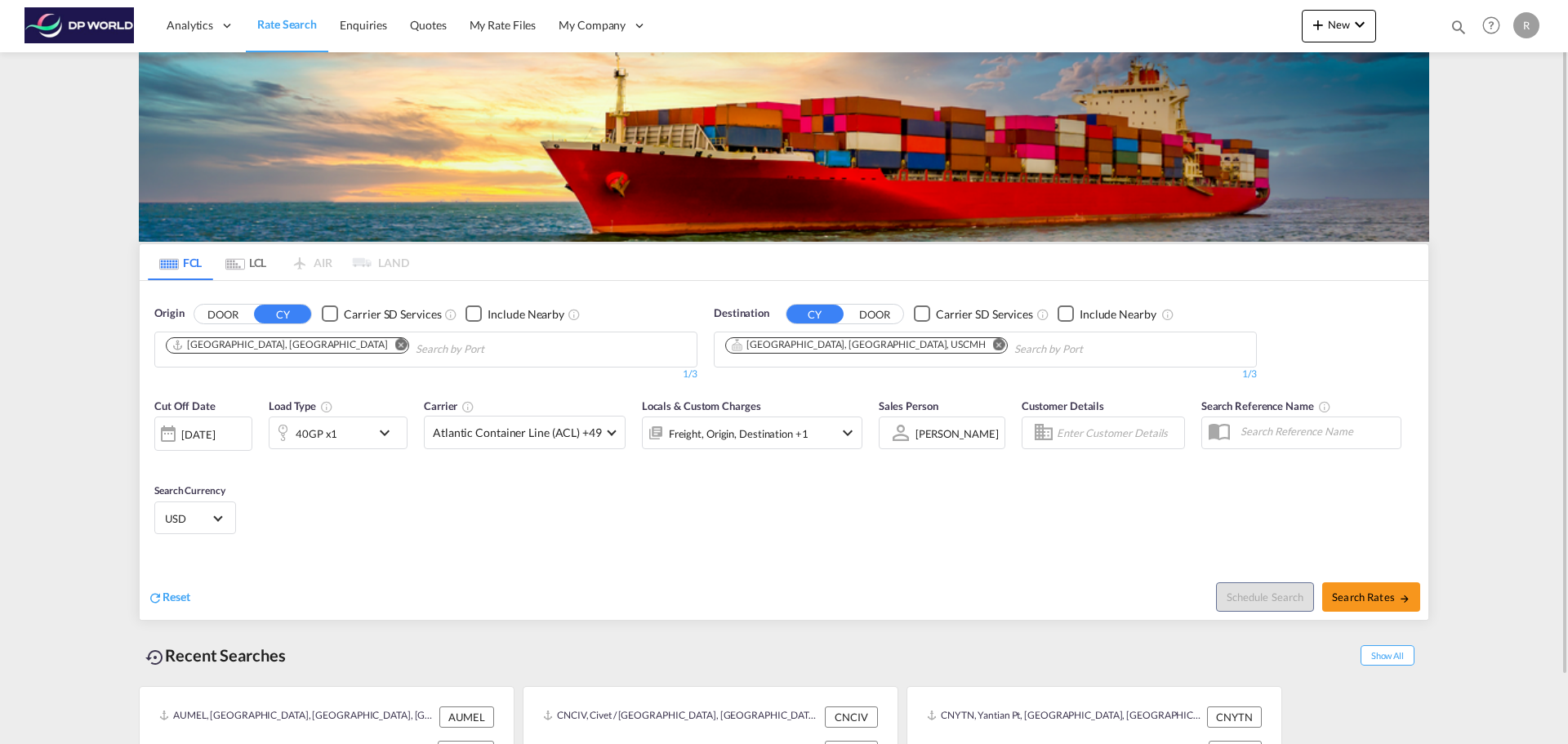
click at [495, 493] on div "Cut Off Date [DATE] [DATE] Load Type 40GP x1 Carrier Atlantic Container Line (A…" at bounding box center [784, 468] width 1289 height 159
click at [1399, 600] on md-icon "icon-arrow-right" at bounding box center [1405, 598] width 11 height 11
type input "AUMEL to USCMH / [DATE]"
